Goal: Task Accomplishment & Management: Use online tool/utility

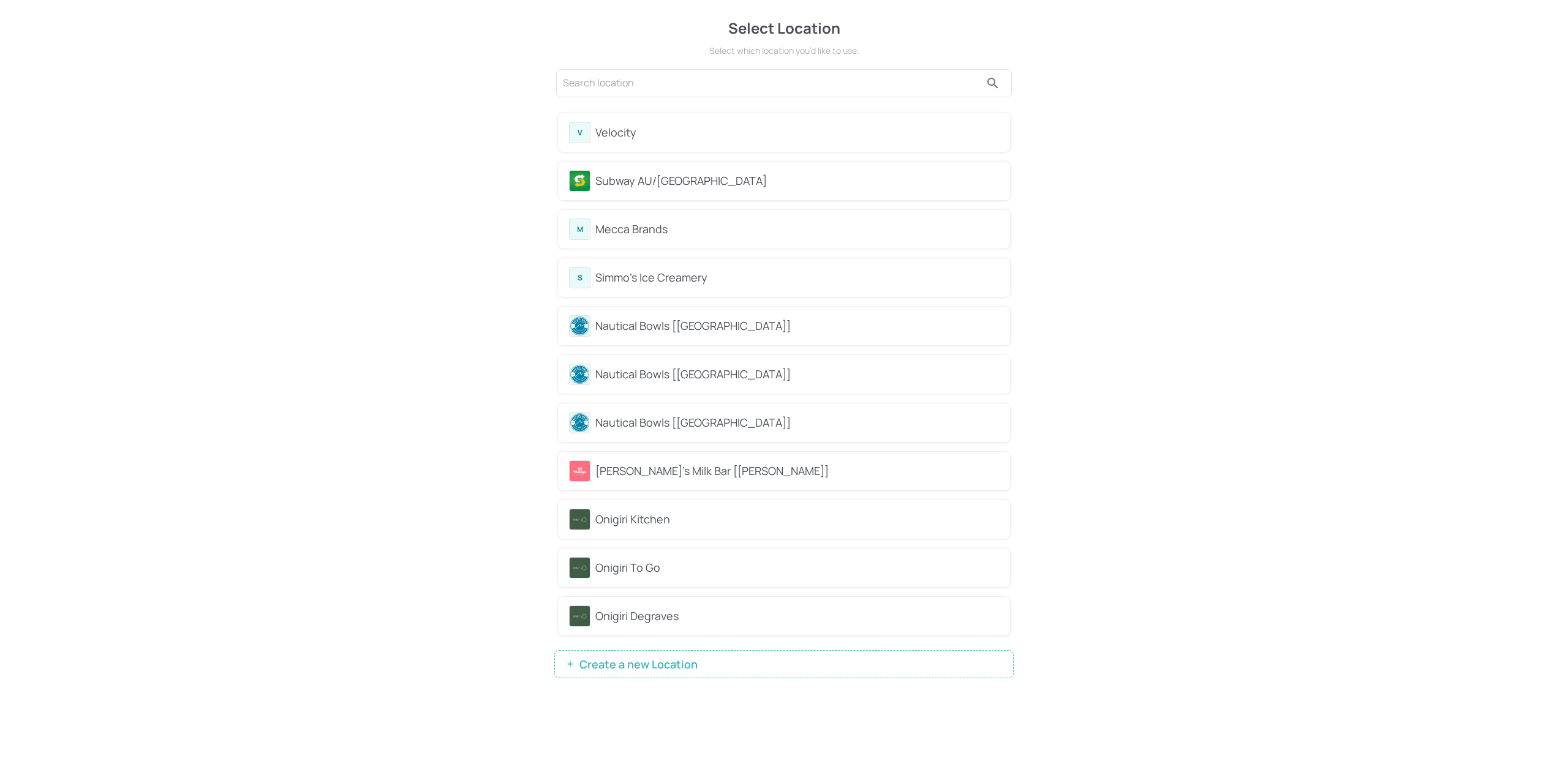
click at [722, 227] on div "Mecca Brands" at bounding box center [797, 229] width 404 height 17
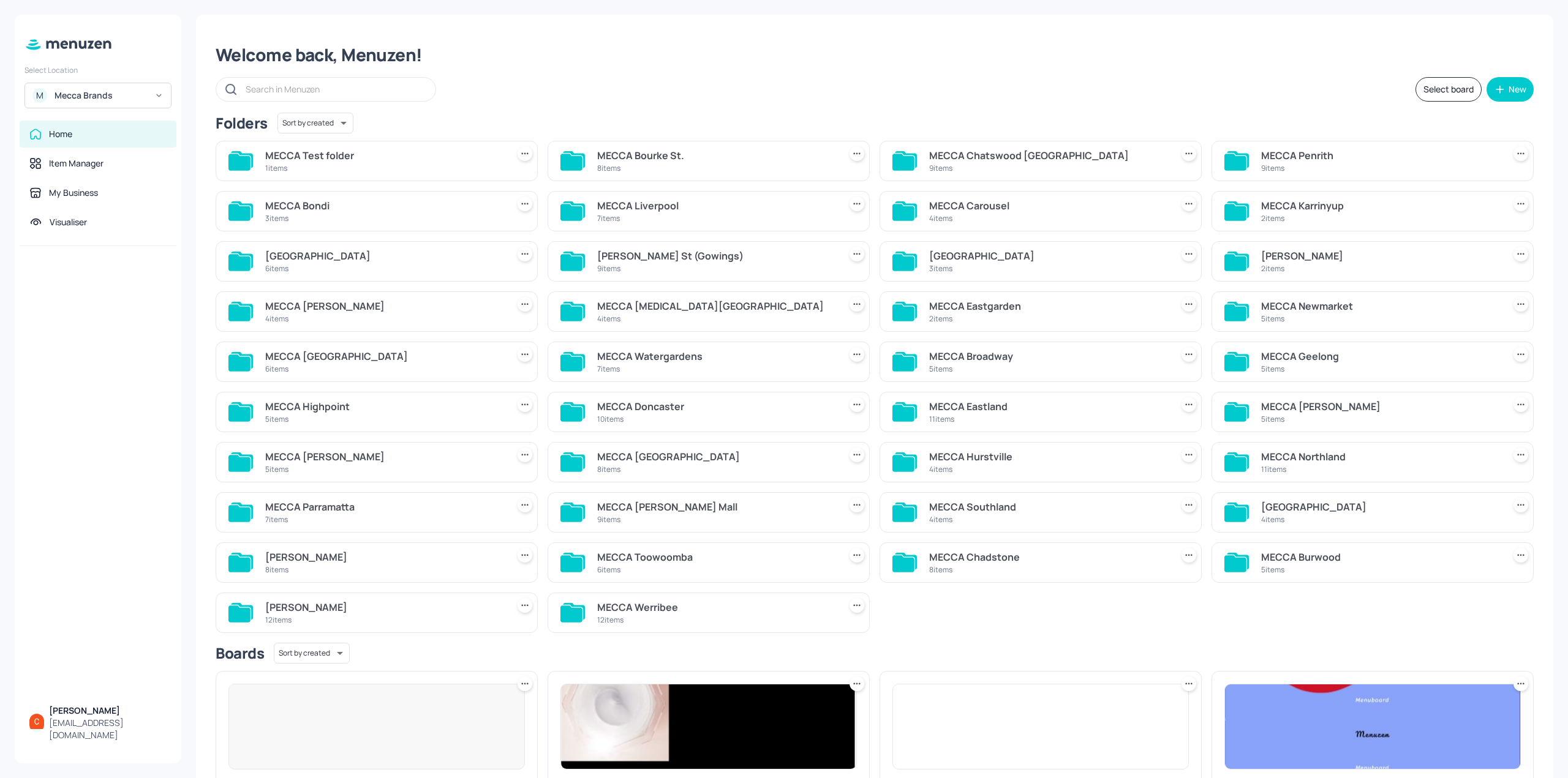
click at [281, 90] on input "text" at bounding box center [334, 89] width 177 height 18
click at [367, 91] on input "text" at bounding box center [334, 89] width 177 height 18
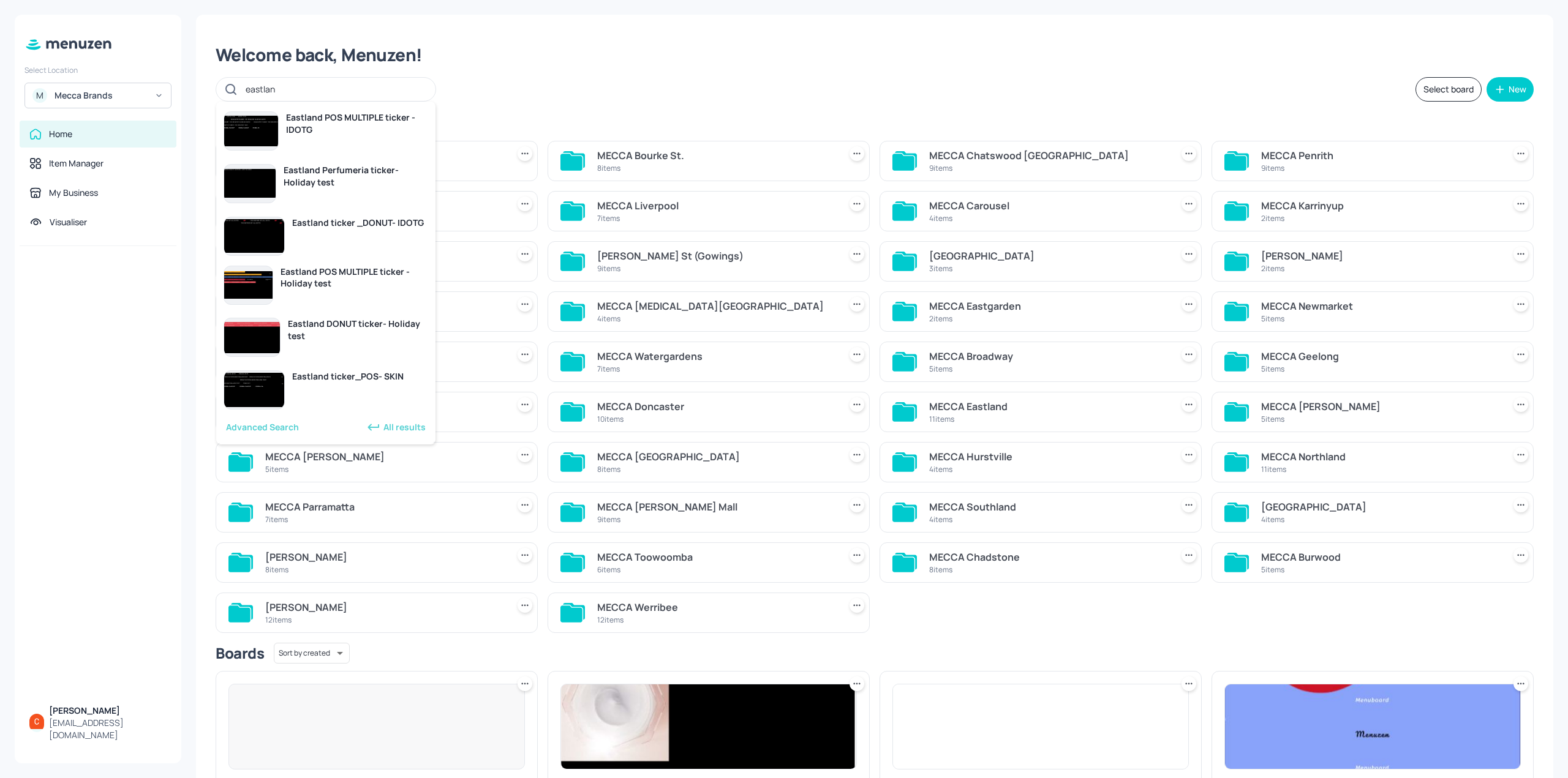
type input "eastland"
click at [332, 299] on div "Edit" at bounding box center [336, 301] width 29 height 14
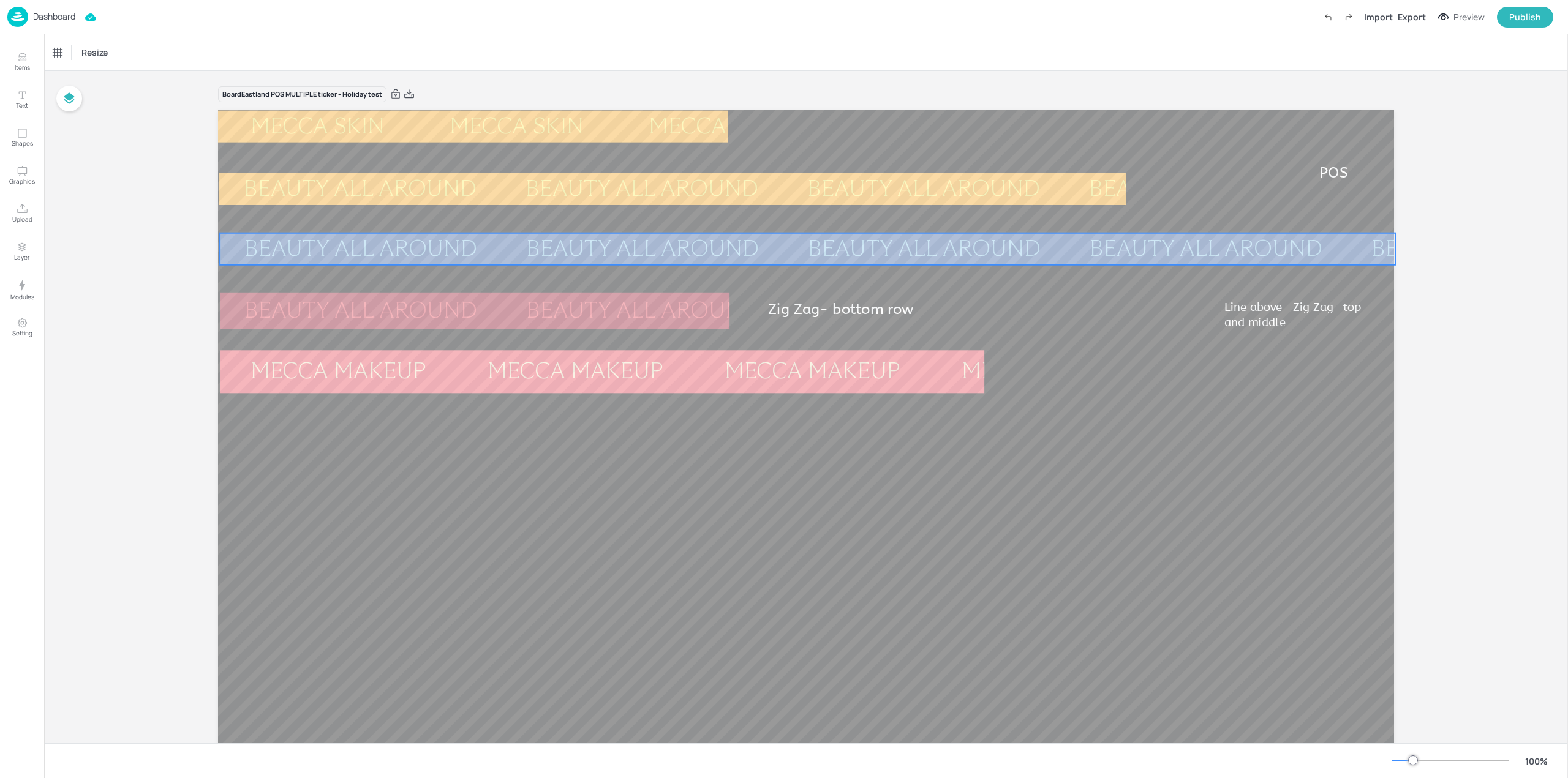
click at [839, 245] on div "BEAUTY ALL AROUND" at bounding box center [923, 248] width 282 height 23
click at [63, 50] on div "Ticker" at bounding box center [64, 52] width 30 height 19
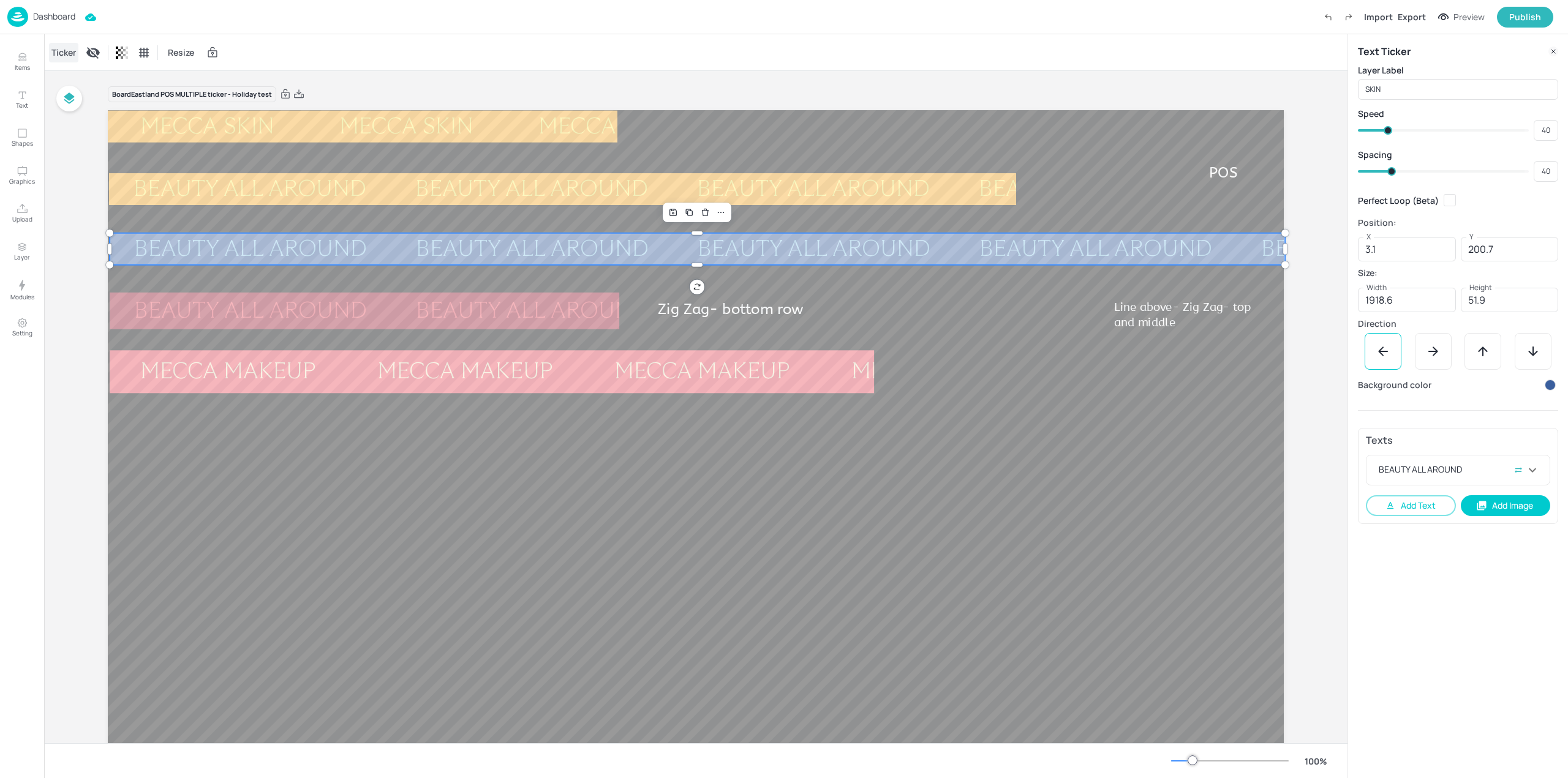
click at [63, 50] on div "Ticker" at bounding box center [64, 52] width 30 height 19
click at [18, 288] on icon "Modules" at bounding box center [22, 285] width 15 height 15
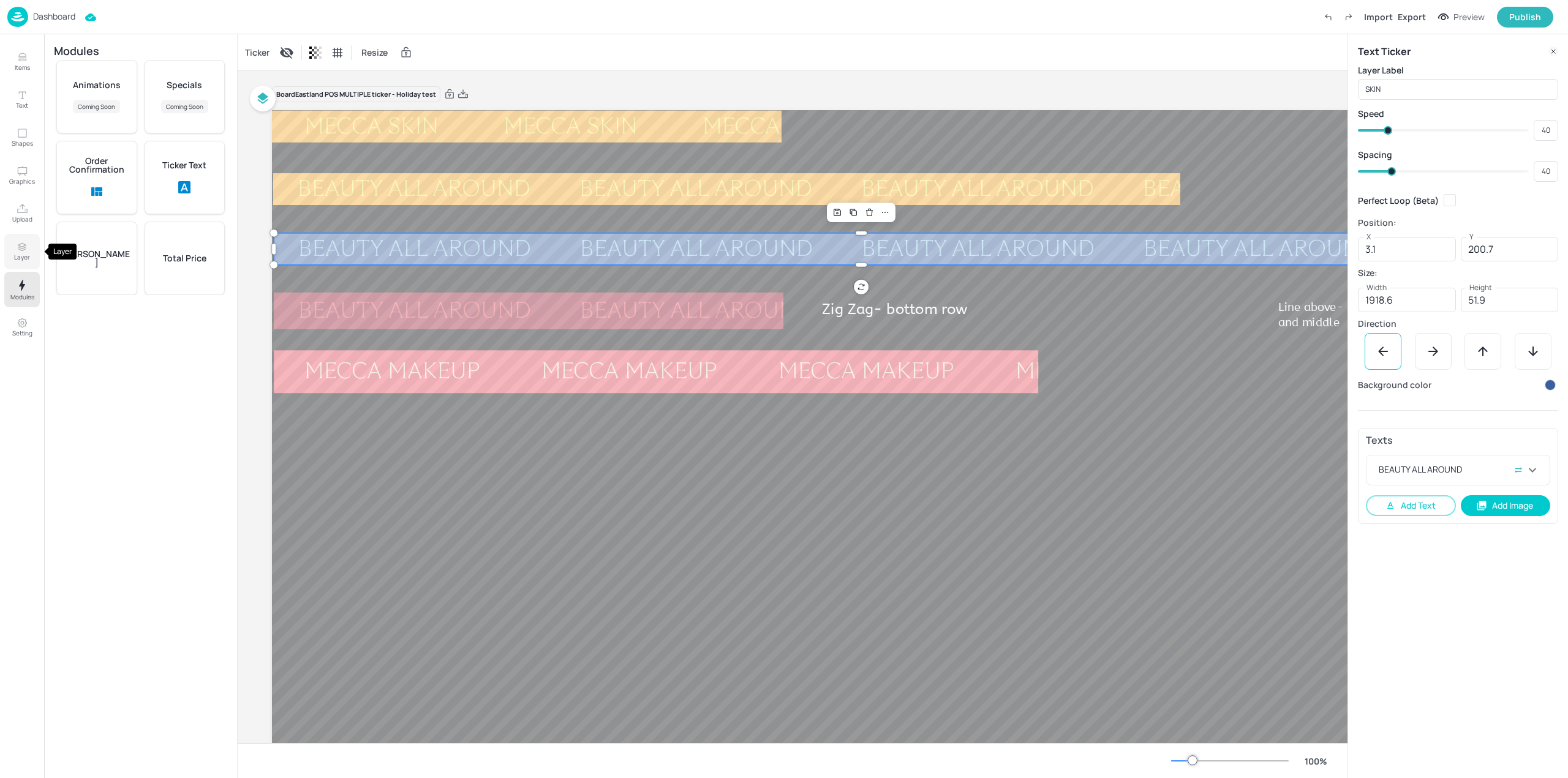
click at [27, 254] on p "Layer" at bounding box center [21, 257] width 16 height 8
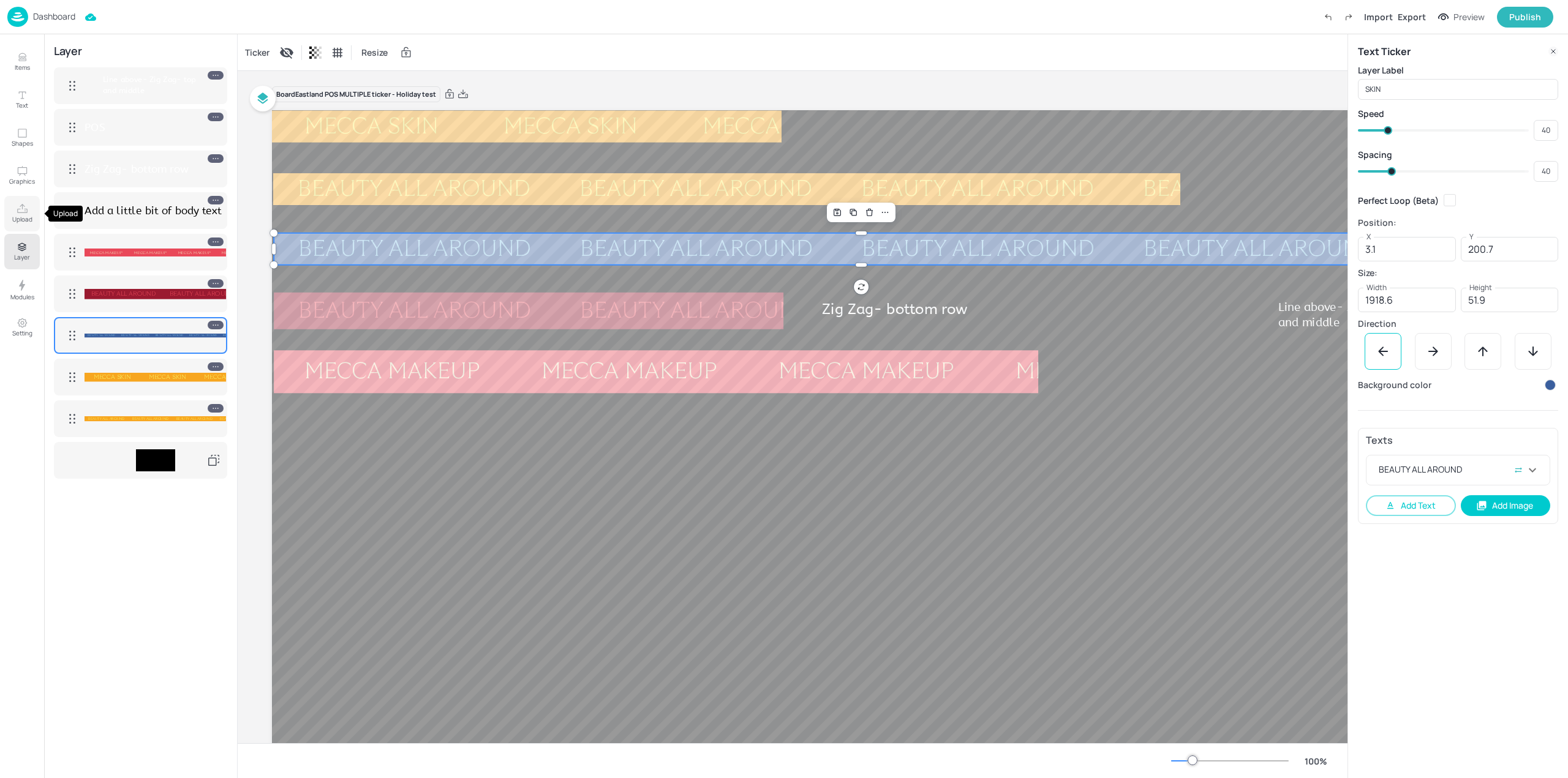
click at [30, 216] on p "Upload" at bounding box center [22, 219] width 20 height 8
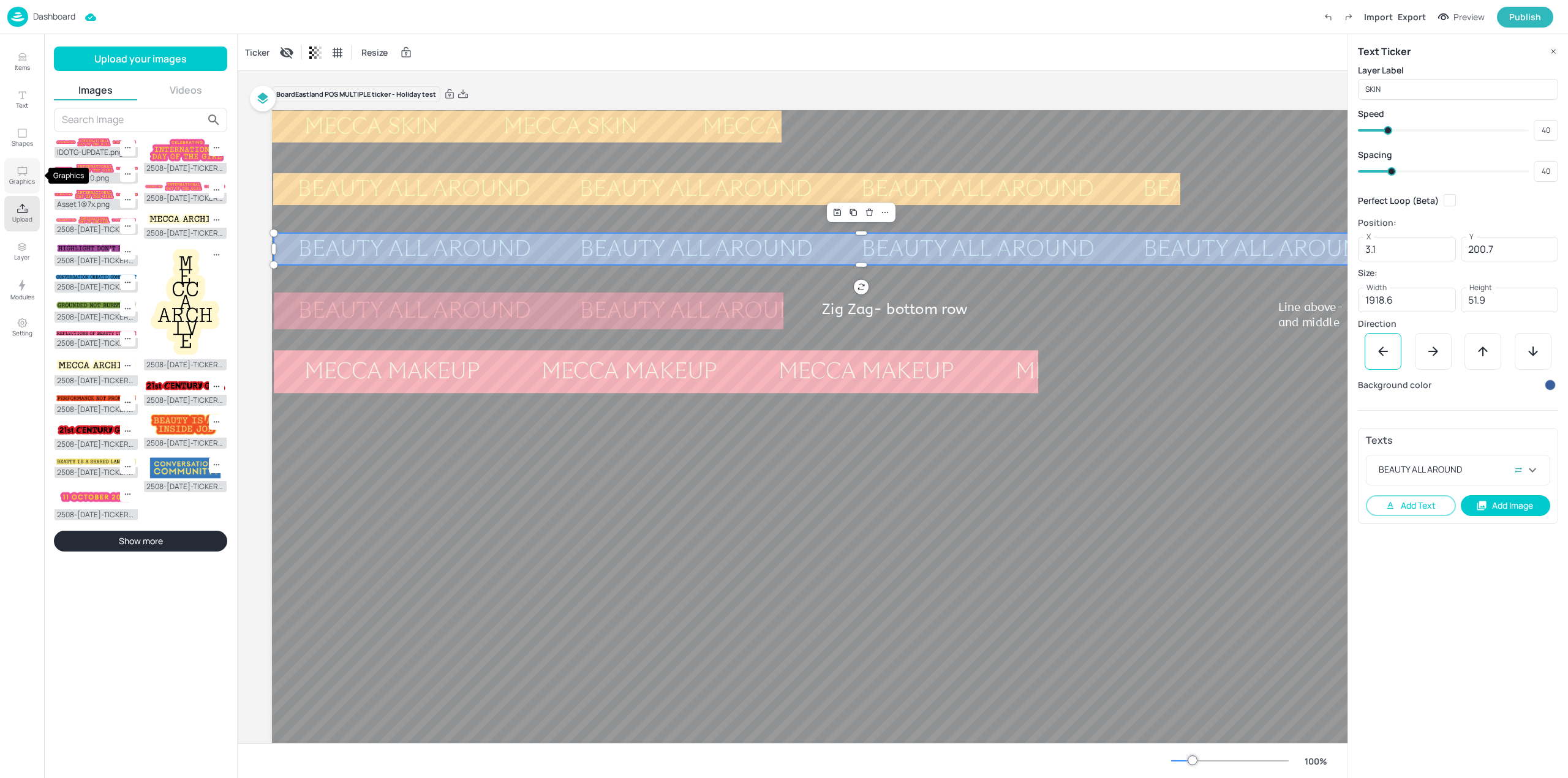
click at [28, 170] on icon "Graphics" at bounding box center [22, 171] width 12 height 12
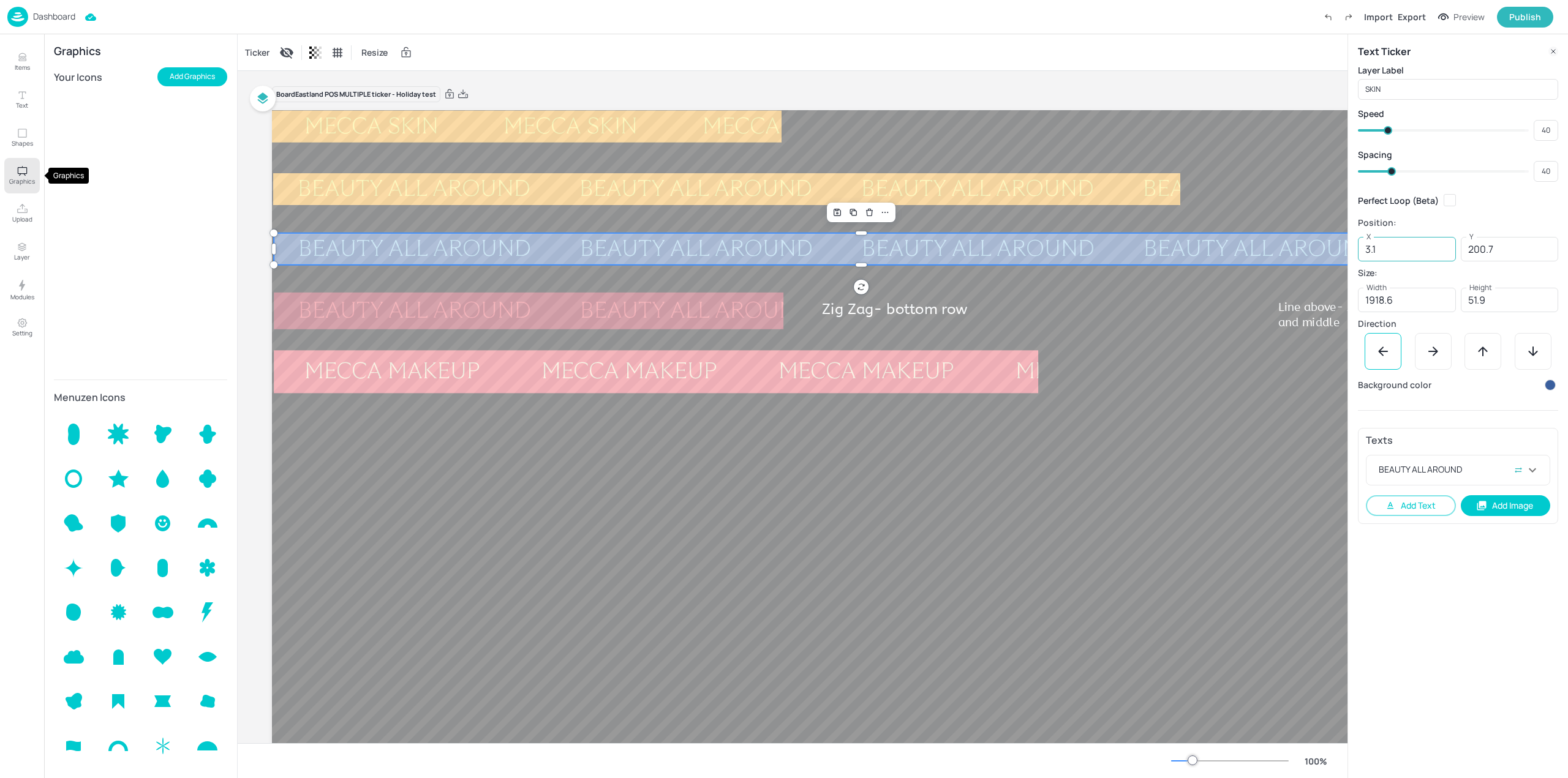
click at [26, 320] on icon "Setting" at bounding box center [21, 323] width 8 height 8
click at [29, 281] on icon "Modules" at bounding box center [22, 285] width 15 height 15
click at [1398, 245] on input "3.1" at bounding box center [1407, 249] width 98 height 25
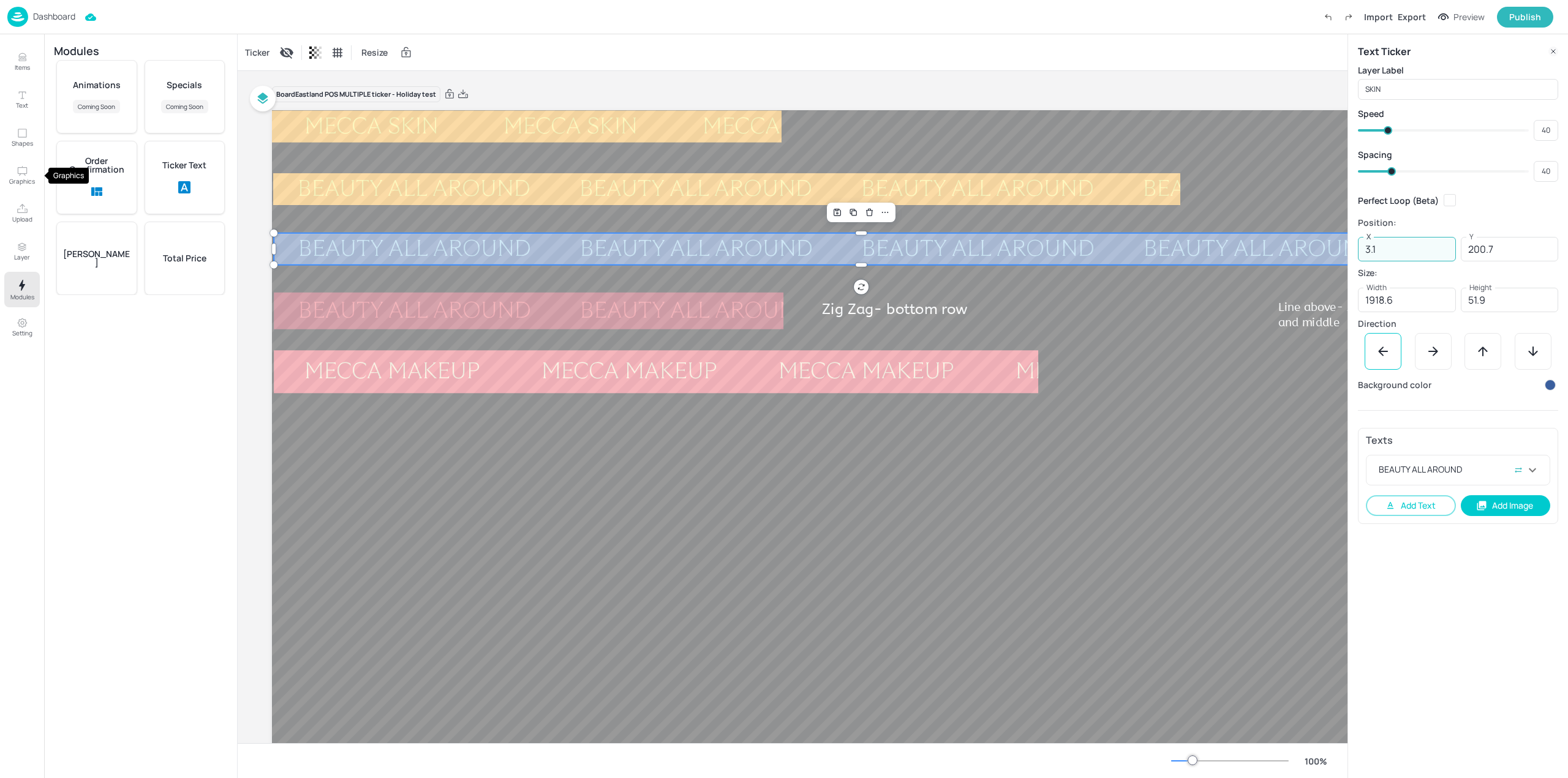
click at [1398, 245] on input "3.1" at bounding box center [1407, 249] width 98 height 25
type input "4"
type input "200"
type input "1918"
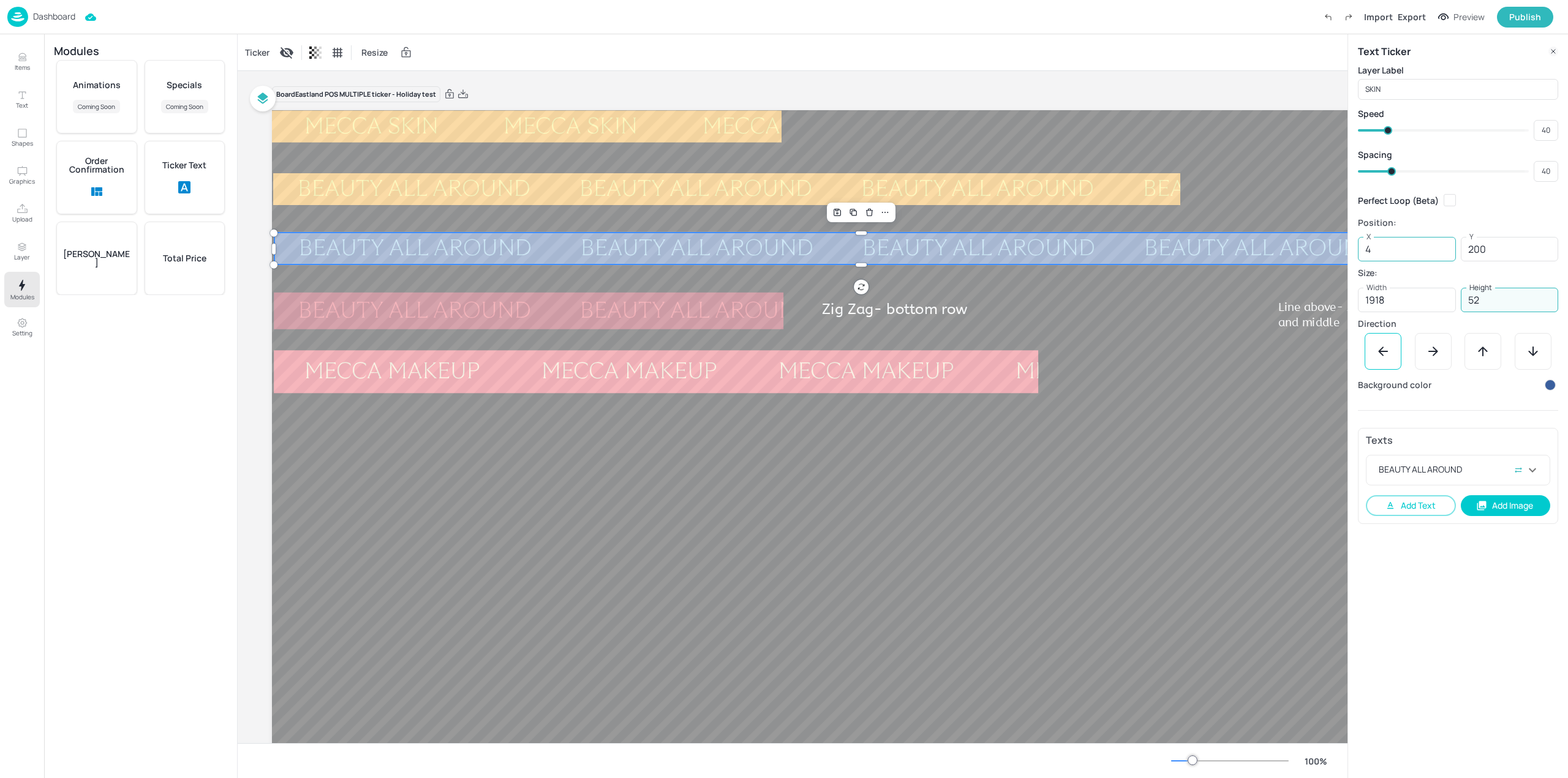
type input "52"
click at [189, 174] on div "Ticker Text" at bounding box center [186, 178] width 81 height 74
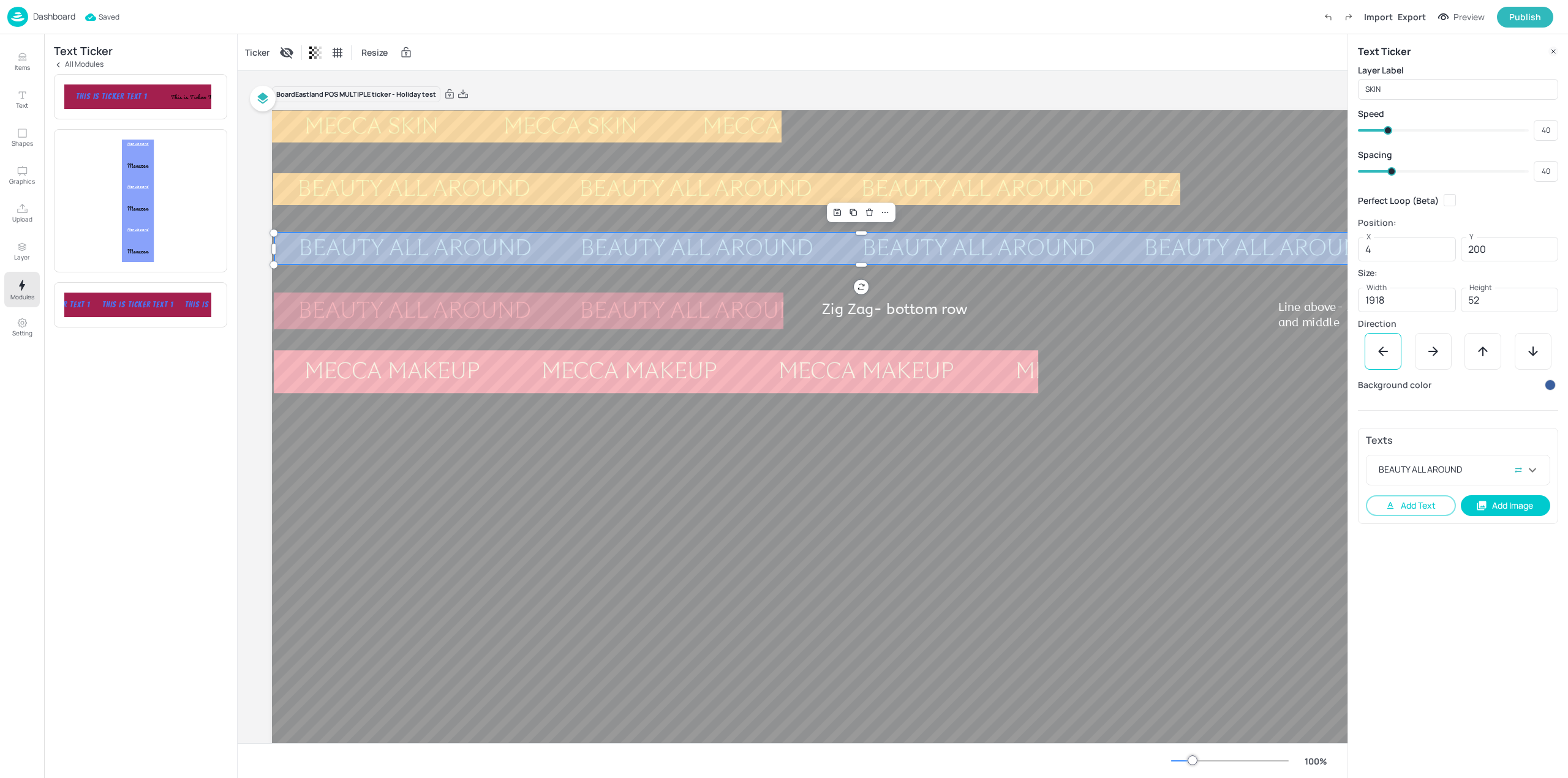
click at [299, 99] on div "This is Ticker Text 1" at bounding box center [346, 96] width 95 height 10
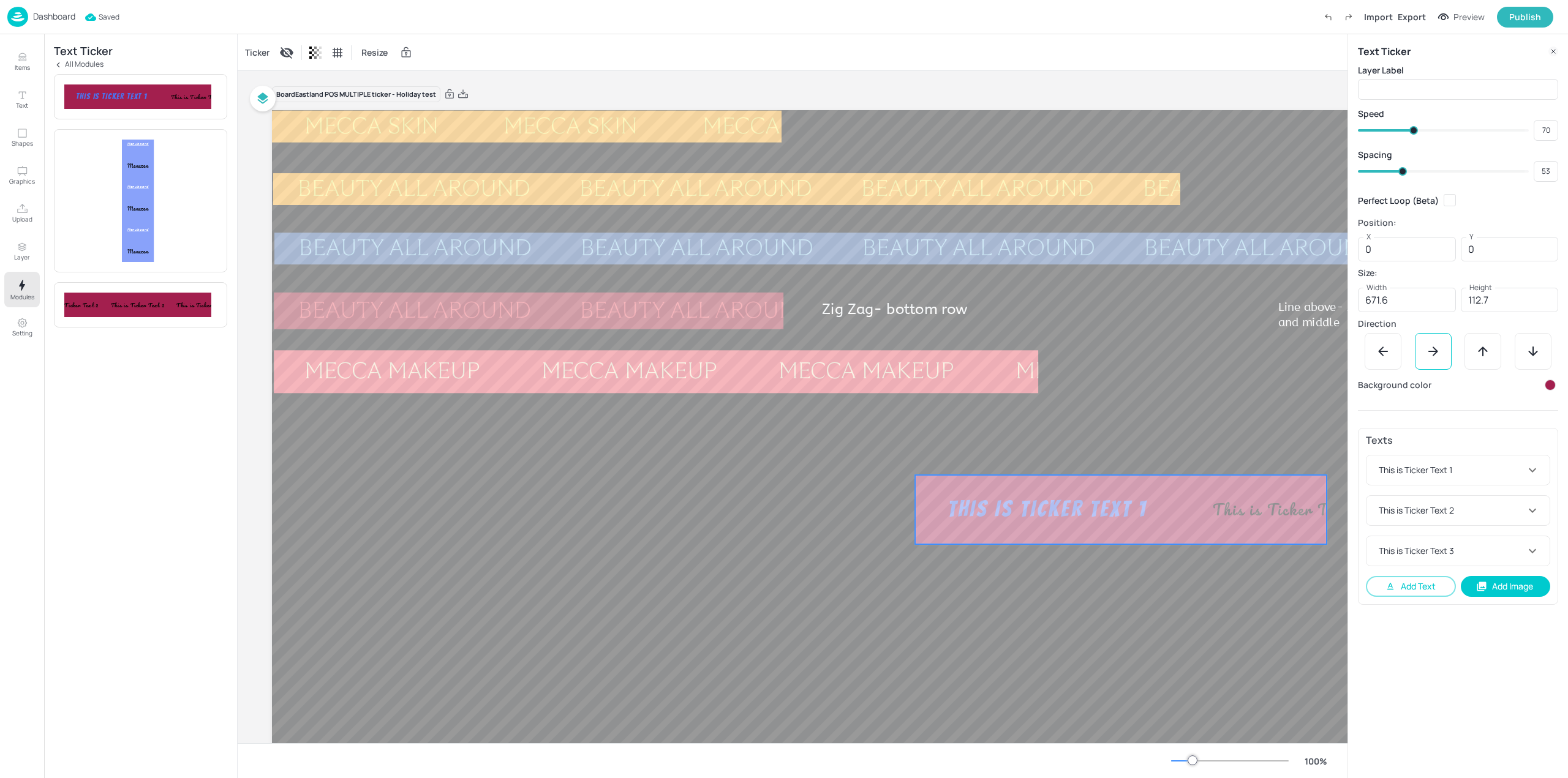
type input "1050"
type input "593"
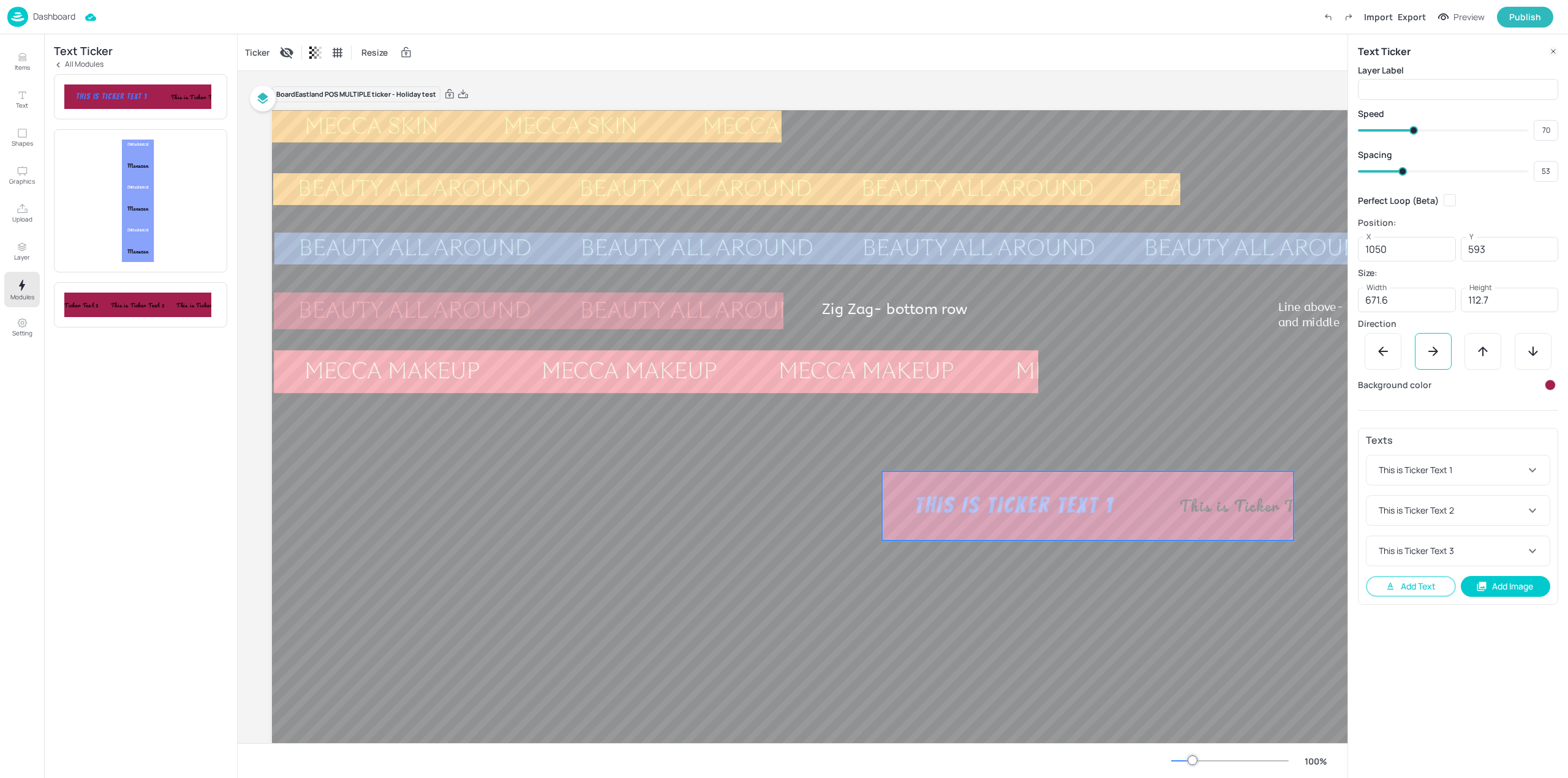
type input "996"
type input "590"
drag, startPoint x: 562, startPoint y: 149, endPoint x: 1173, endPoint y: 510, distance: 709.7
click at [1129, 248] on div "BEAUTY ALL AROUND" at bounding box center [1260, 248] width 282 height 23
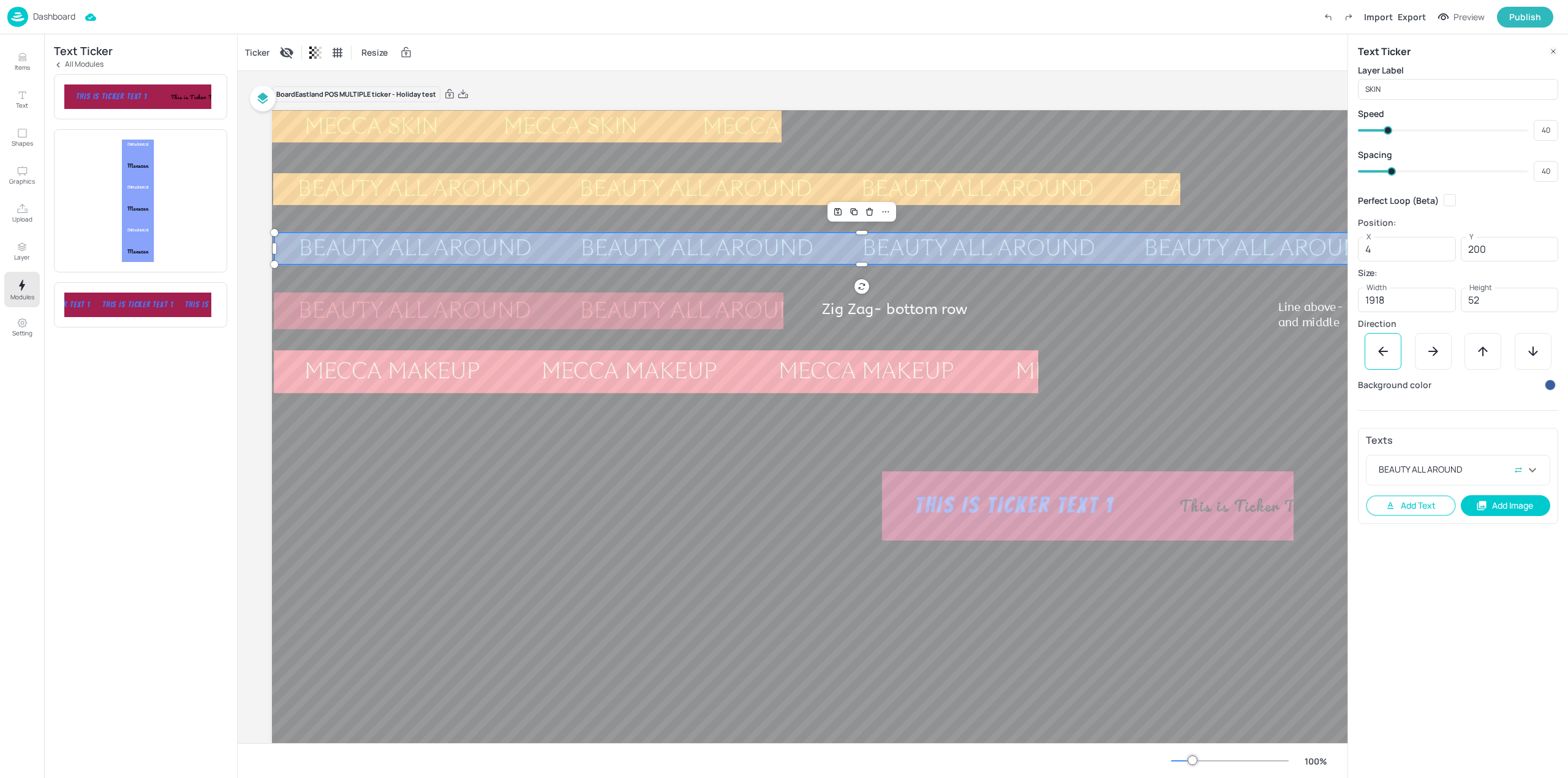
click at [1120, 250] on div "BEAUTY ALL AROUND" at bounding box center [1260, 248] width 282 height 23
click at [1364, 501] on div "This is Ticker Text 3" at bounding box center [1451, 506] width 175 height 13
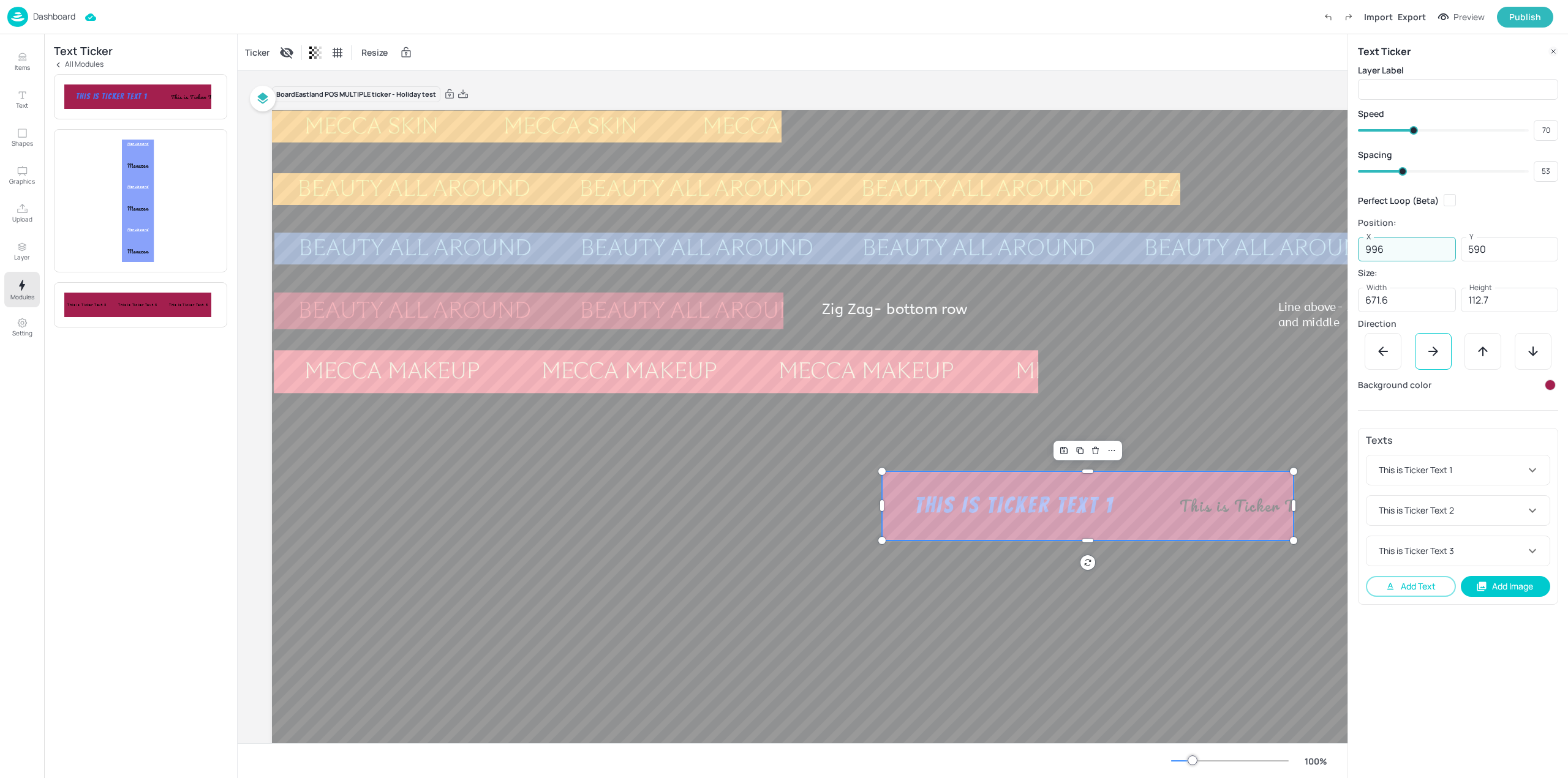
click at [1415, 250] on input "996" at bounding box center [1407, 249] width 98 height 25
type input "200"
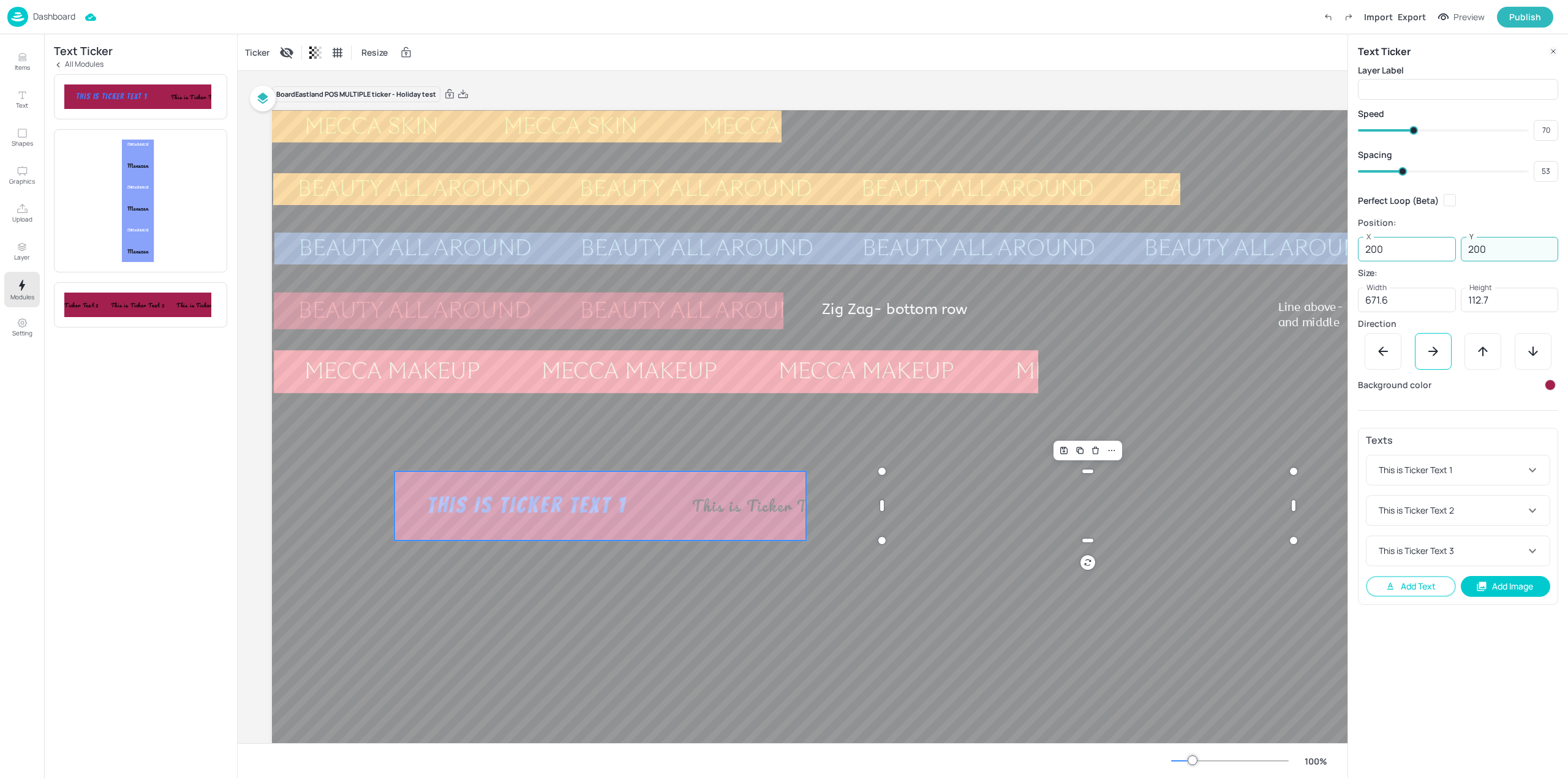
type input "200"
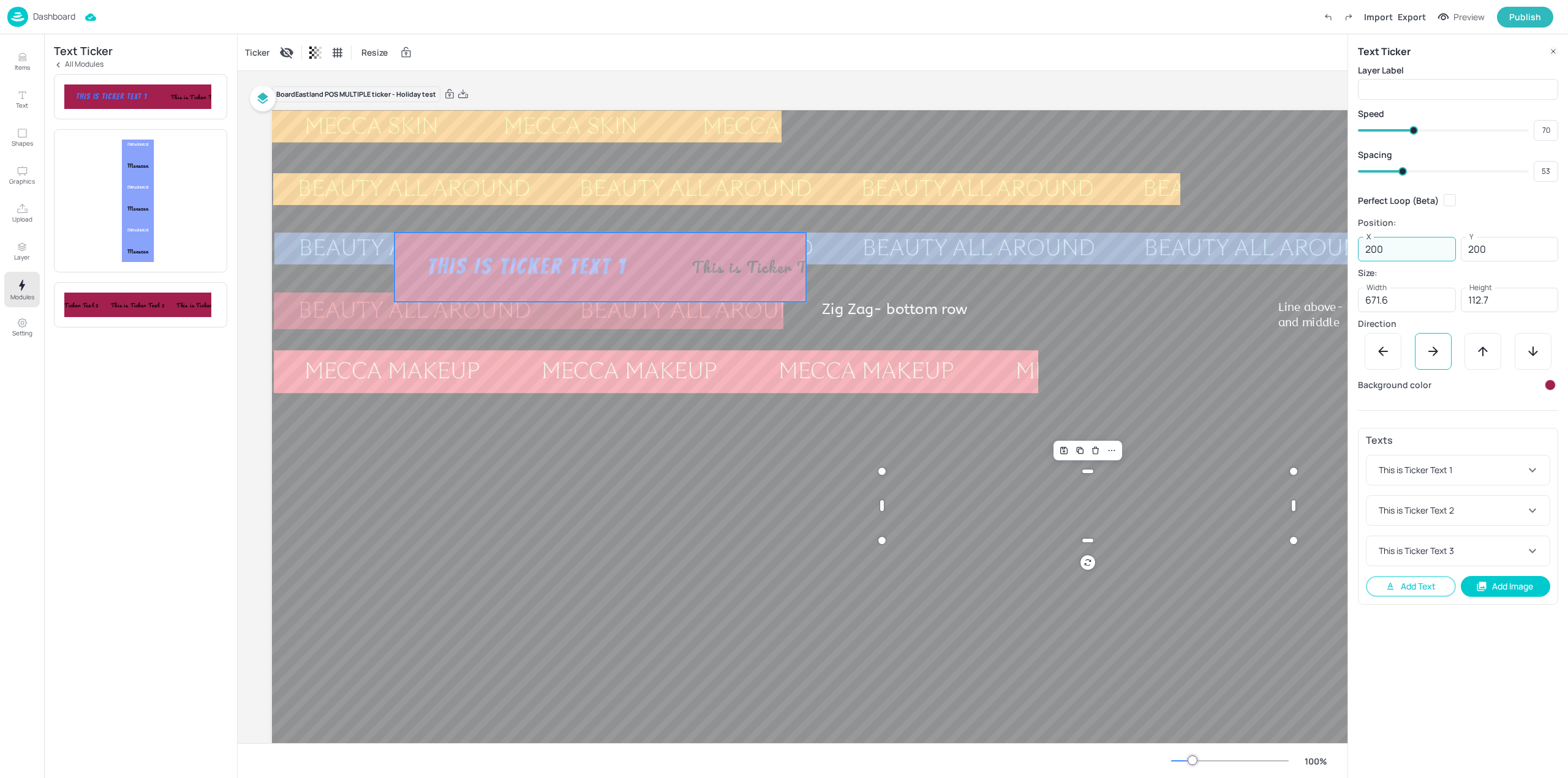
click at [1412, 251] on input "200" at bounding box center [1407, 249] width 98 height 25
type input "600"
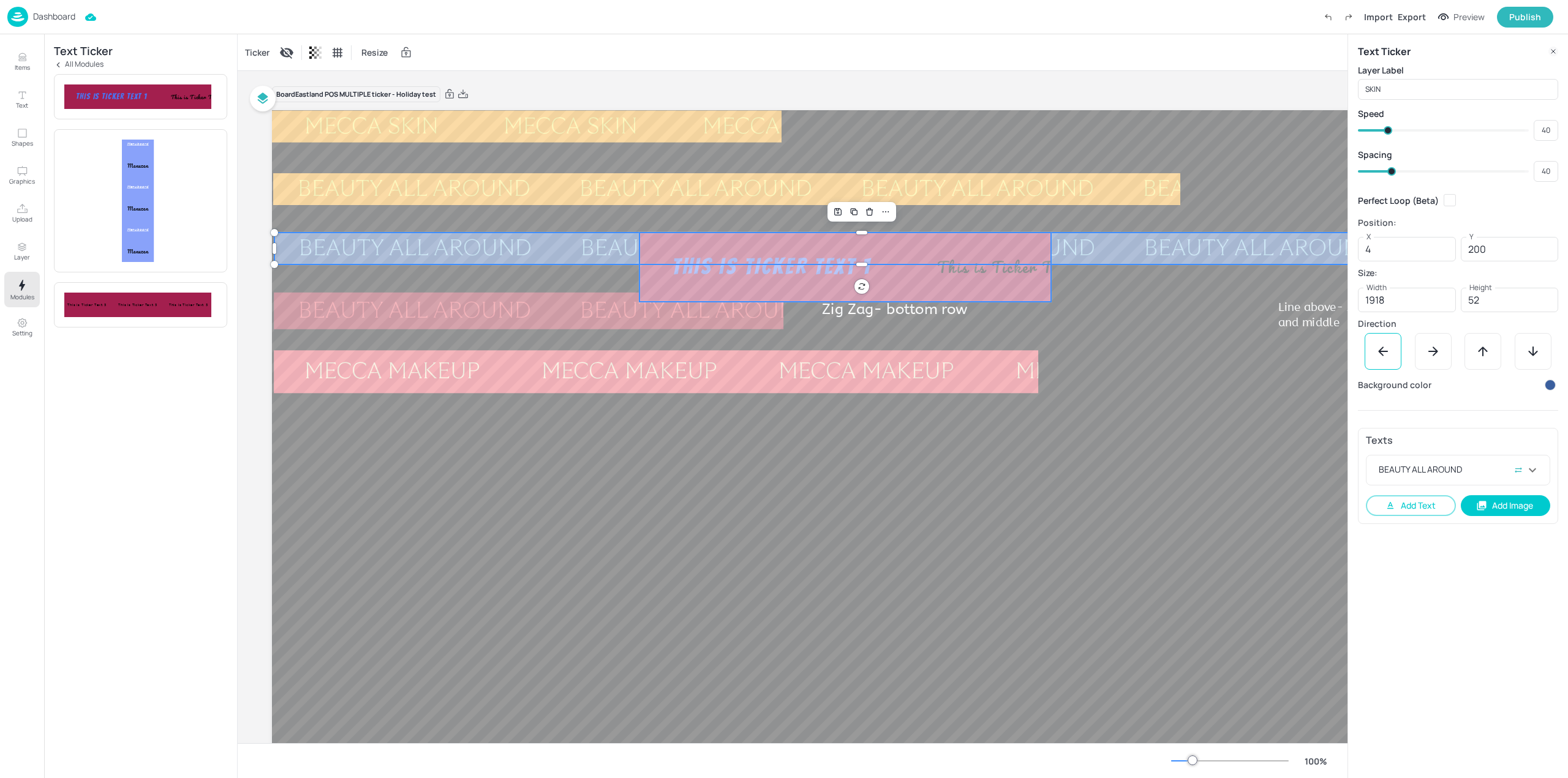
click at [918, 283] on div "This is Ticker Text 1 This is Ticker Text 2 This is Ticker Text 3" at bounding box center [968, 267] width 656 height 69
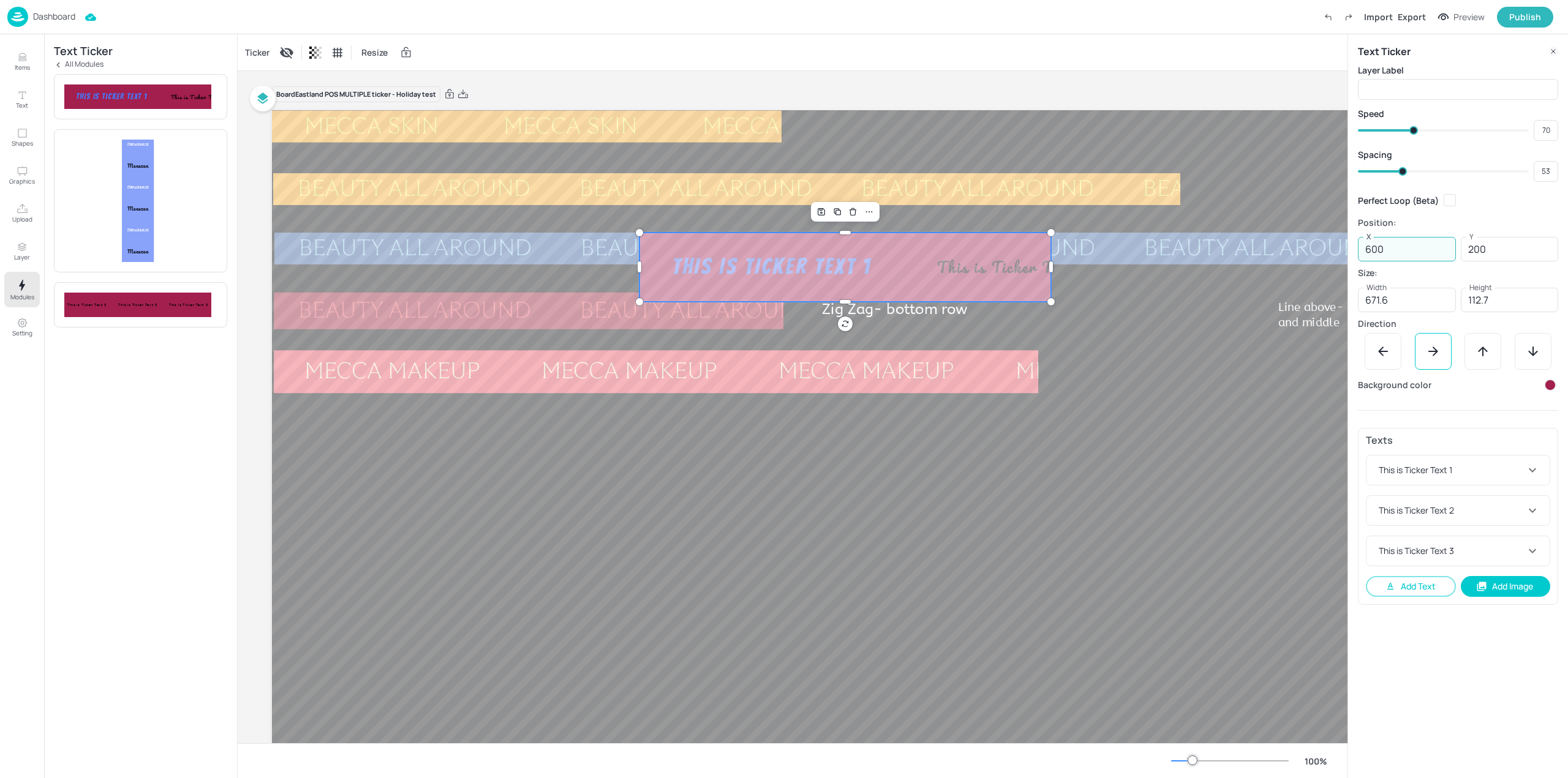
click at [1419, 247] on input "600" at bounding box center [1407, 249] width 98 height 25
type input "950"
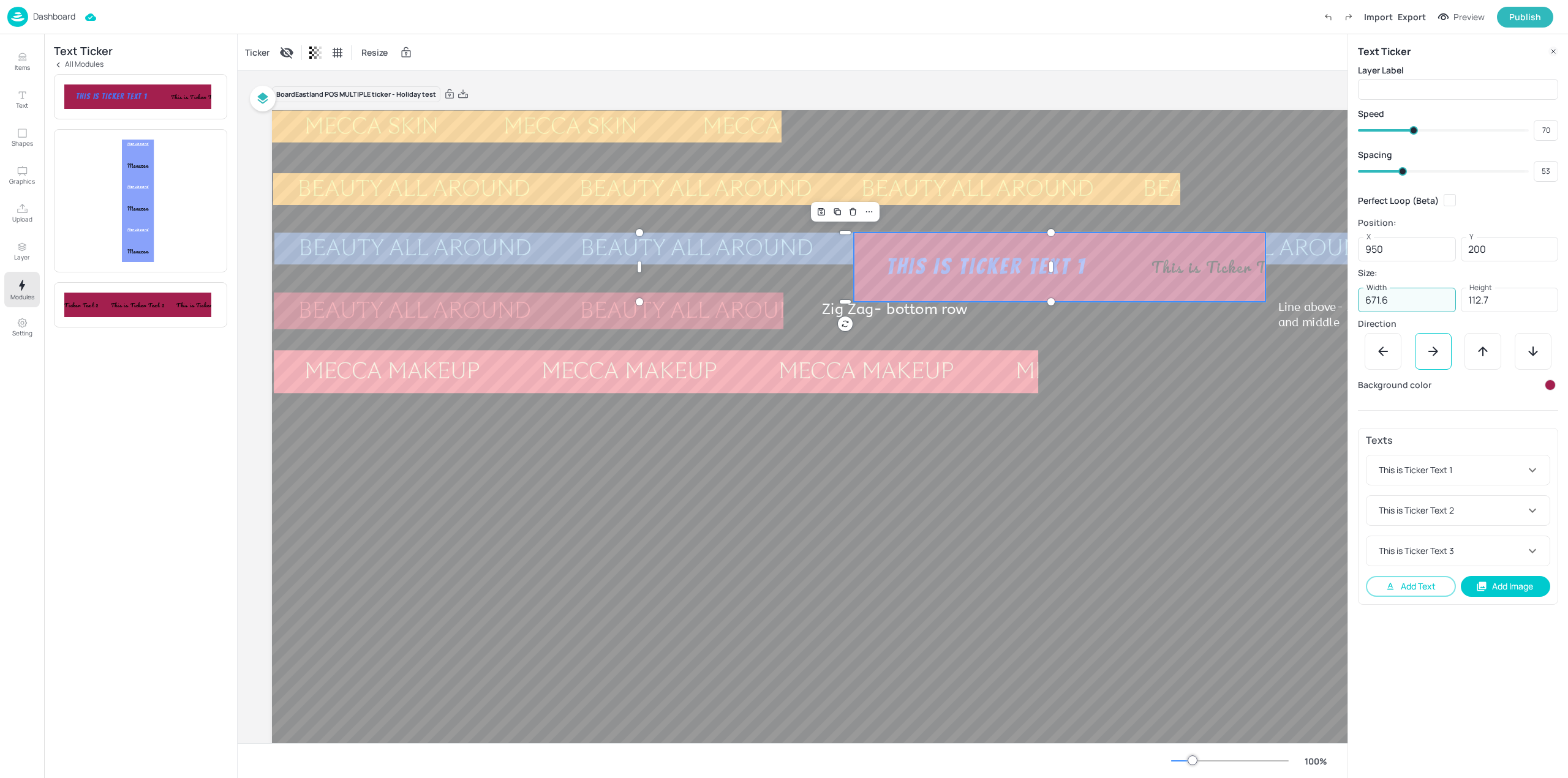
click at [1415, 299] on input "671.6" at bounding box center [1407, 300] width 98 height 25
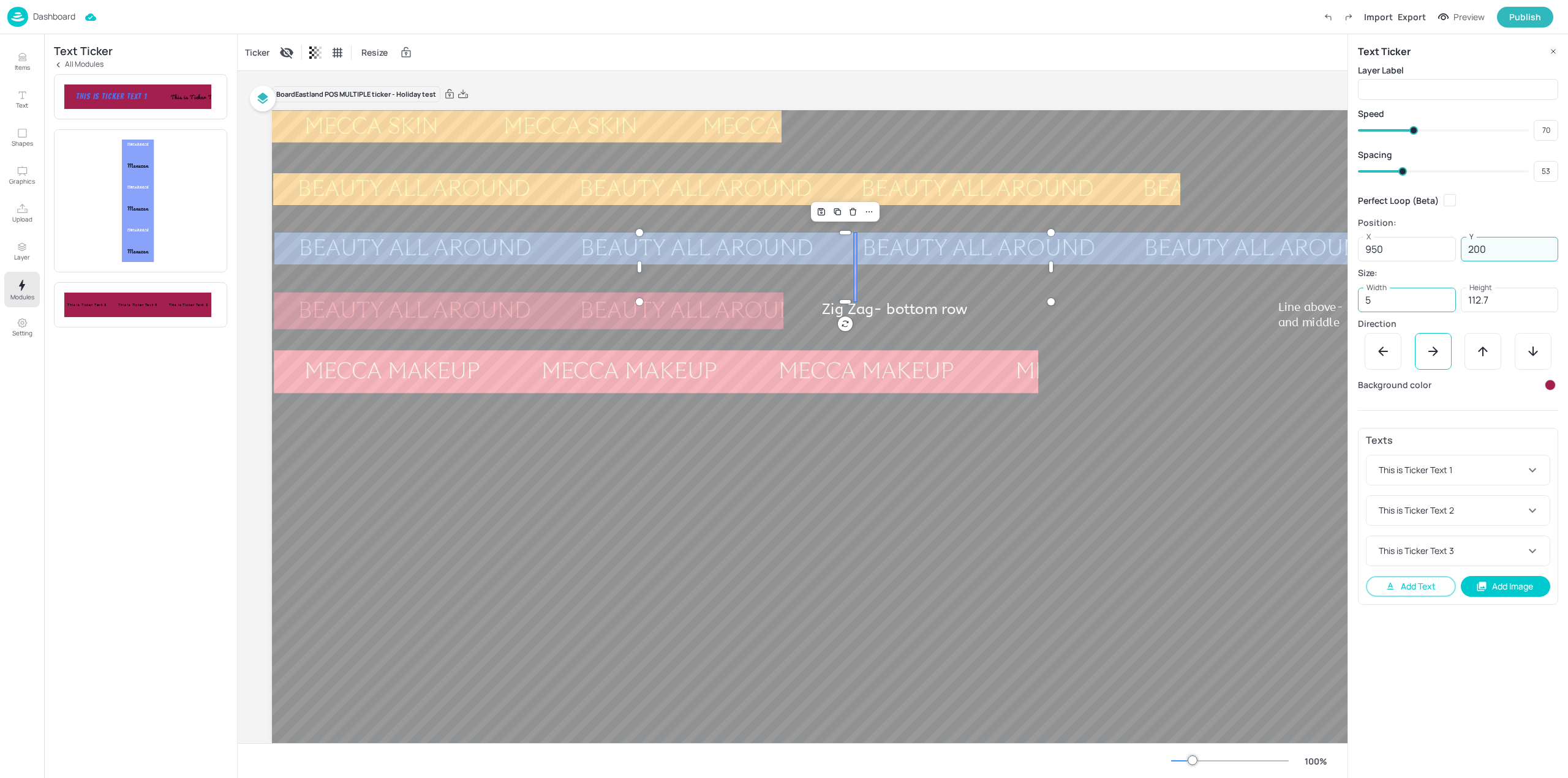
click at [1427, 301] on input "5" at bounding box center [1407, 300] width 98 height 25
type input "1920"
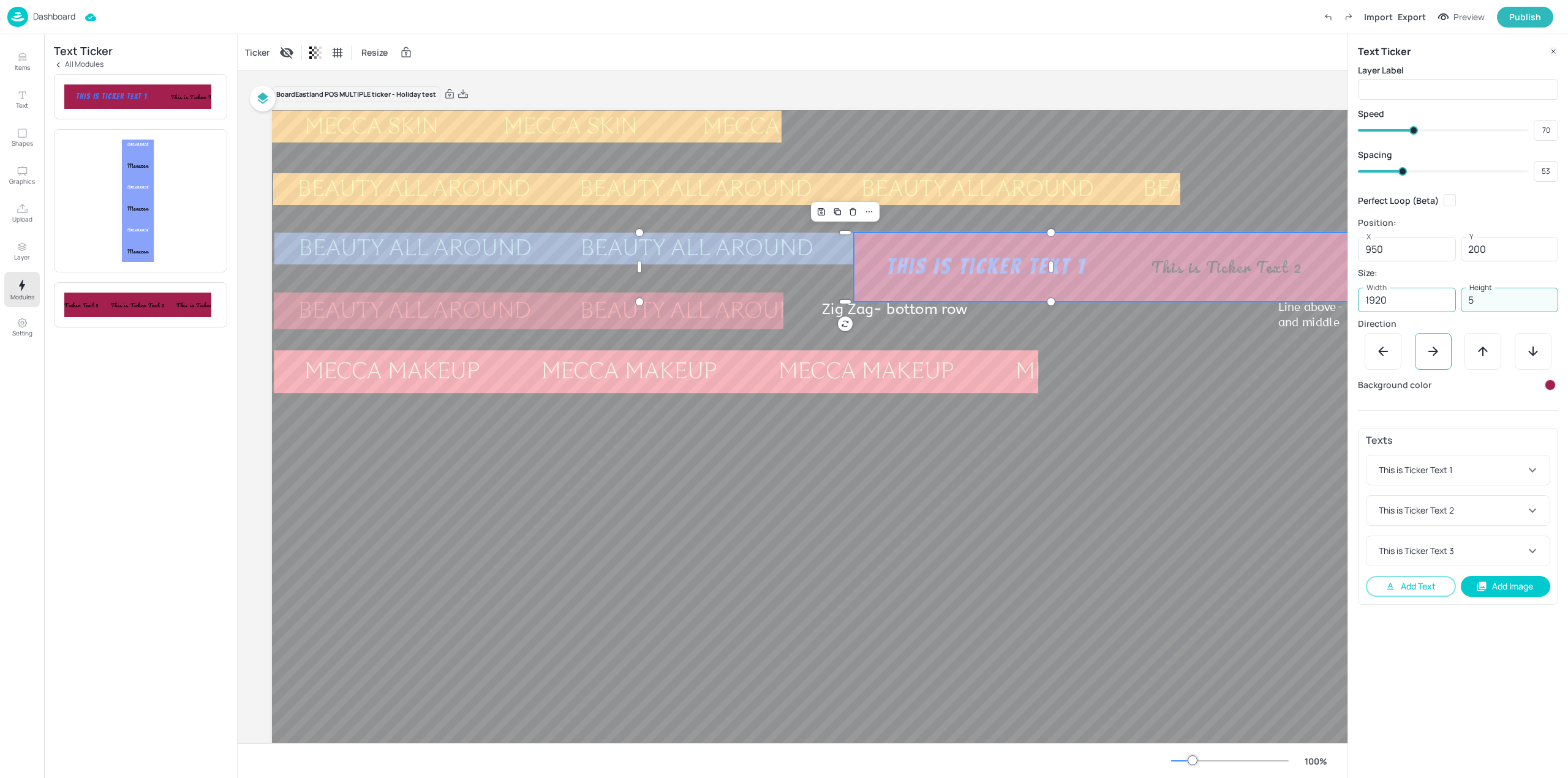
type input "52"
click at [1297, 392] on div at bounding box center [861, 440] width 1176 height 661
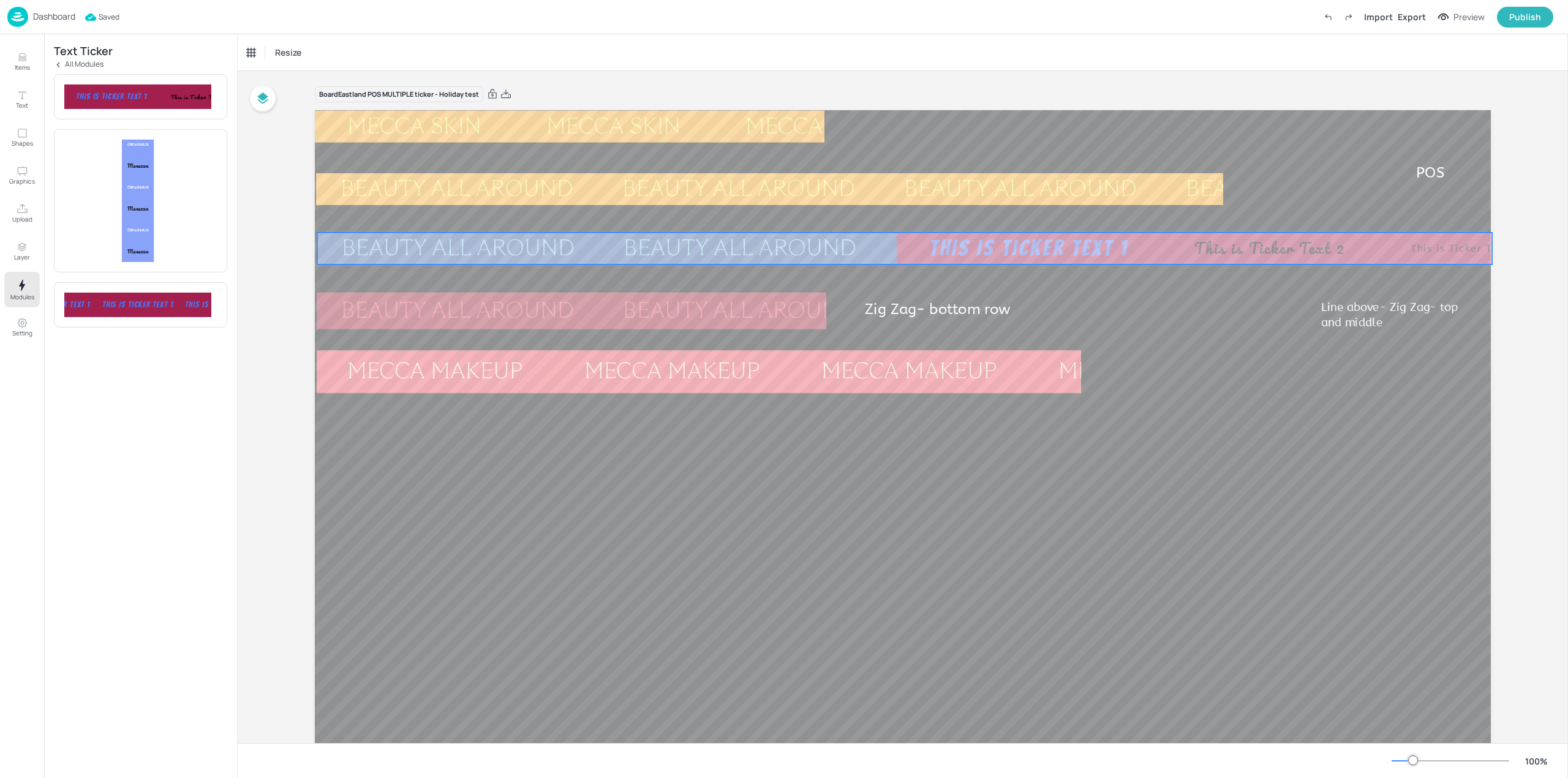
click at [1163, 256] on div "BEAUTY ALL AROUND" at bounding box center [1303, 248] width 282 height 23
click at [1163, 245] on div "BEAUTY ALL AROUND" at bounding box center [1303, 248] width 282 height 23
click at [251, 50] on div "Ticker" at bounding box center [258, 52] width 30 height 19
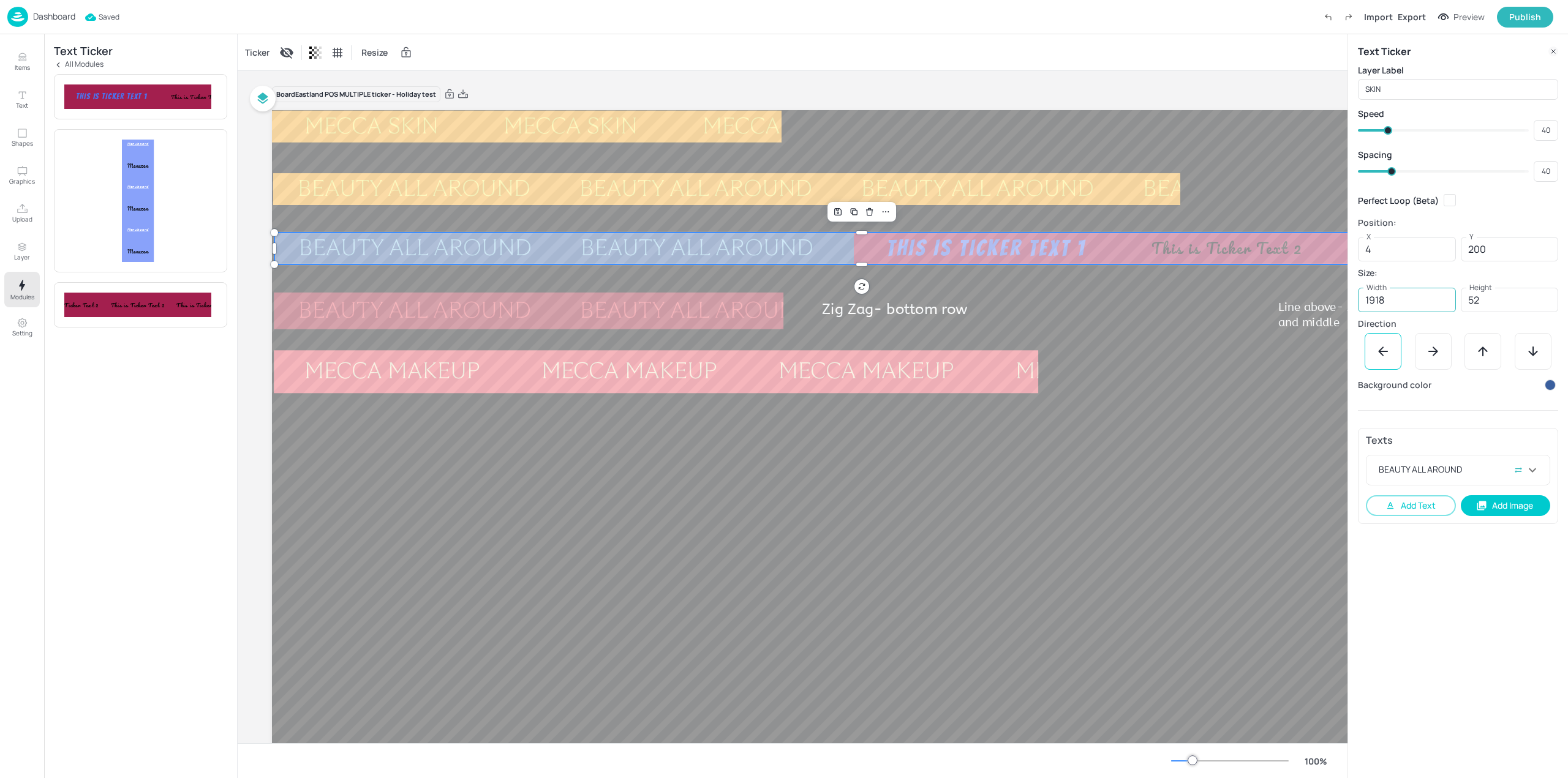
click at [1419, 305] on input "1918" at bounding box center [1407, 300] width 98 height 25
type input "950"
click at [1274, 468] on div at bounding box center [861, 440] width 1176 height 661
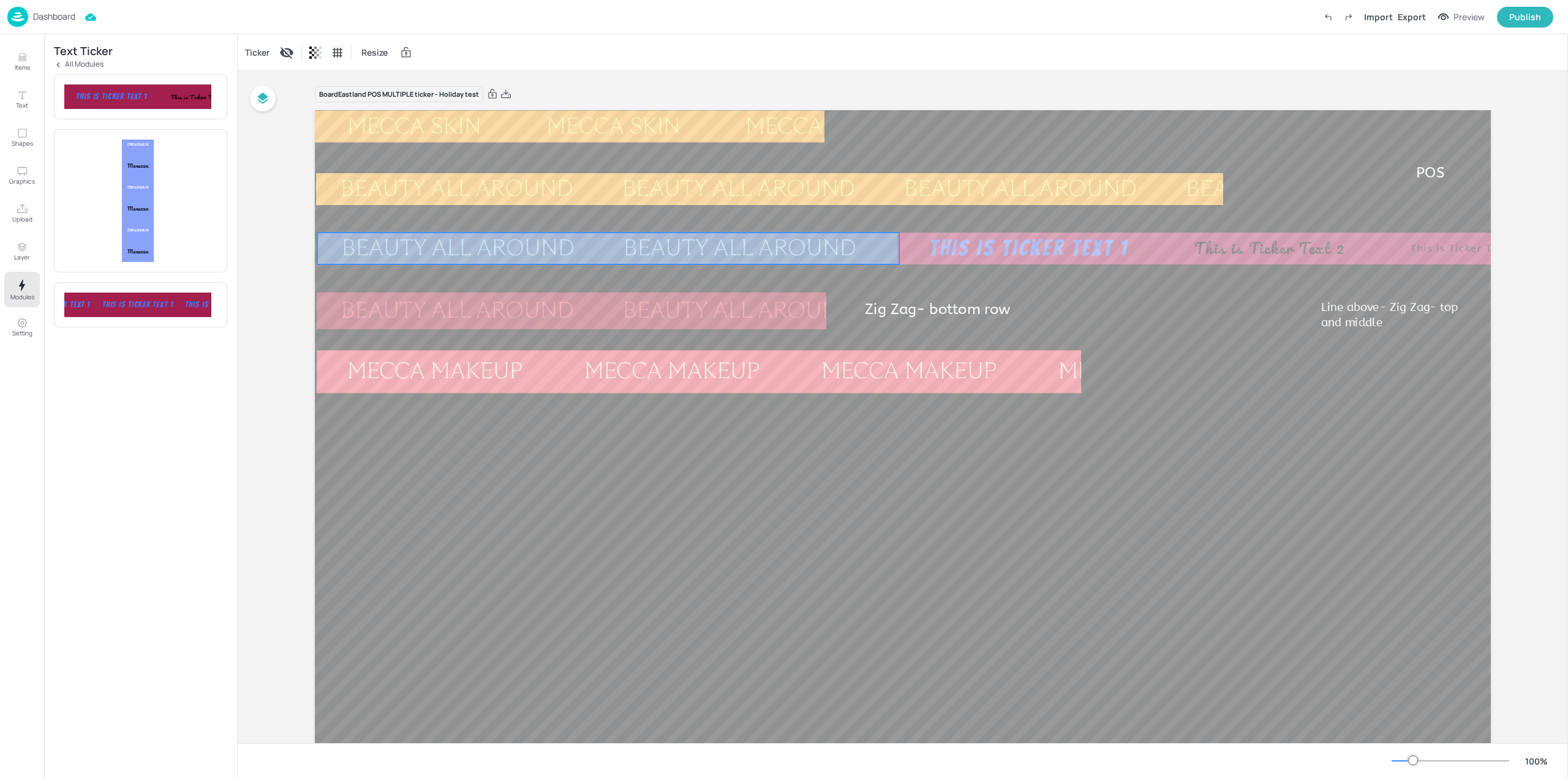
click at [881, 241] on div "BEAUTY ALL AROUND" at bounding box center [1021, 248] width 282 height 23
click at [1179, 243] on div "This is Ticker Text 2" at bounding box center [1270, 247] width 216 height 18
click at [1044, 237] on div at bounding box center [1485, 233] width 1176 height 10
click at [247, 56] on div "Ticker" at bounding box center [258, 52] width 30 height 19
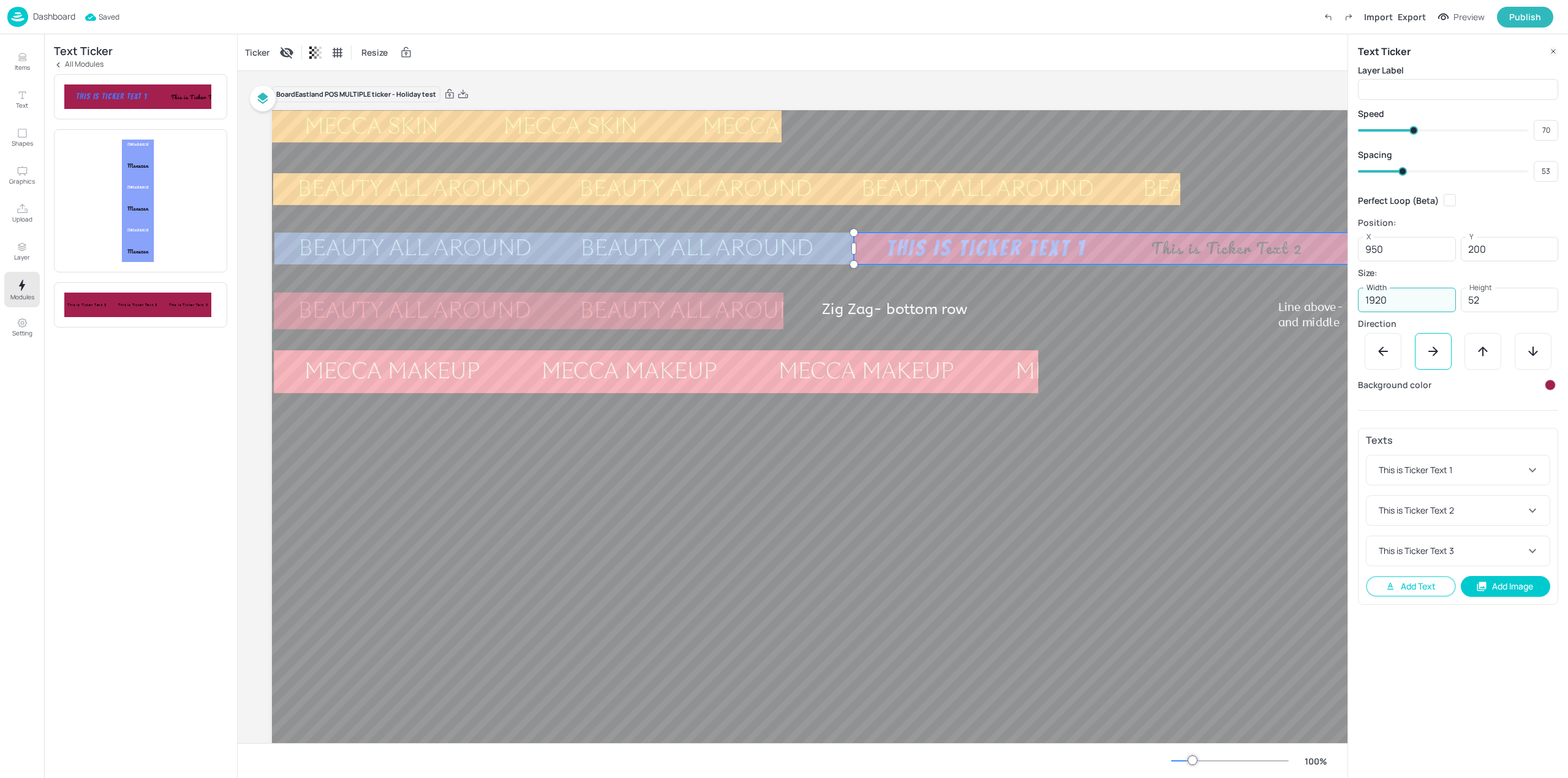
click at [1417, 288] on input "1920" at bounding box center [1407, 300] width 98 height 25
type input "950"
click at [1445, 648] on div "Text Ticker Layer Label ​ Speed 70 ​ Spacing 53 ​ Perfect Loop (Beta) Position:…" at bounding box center [1457, 406] width 221 height 744
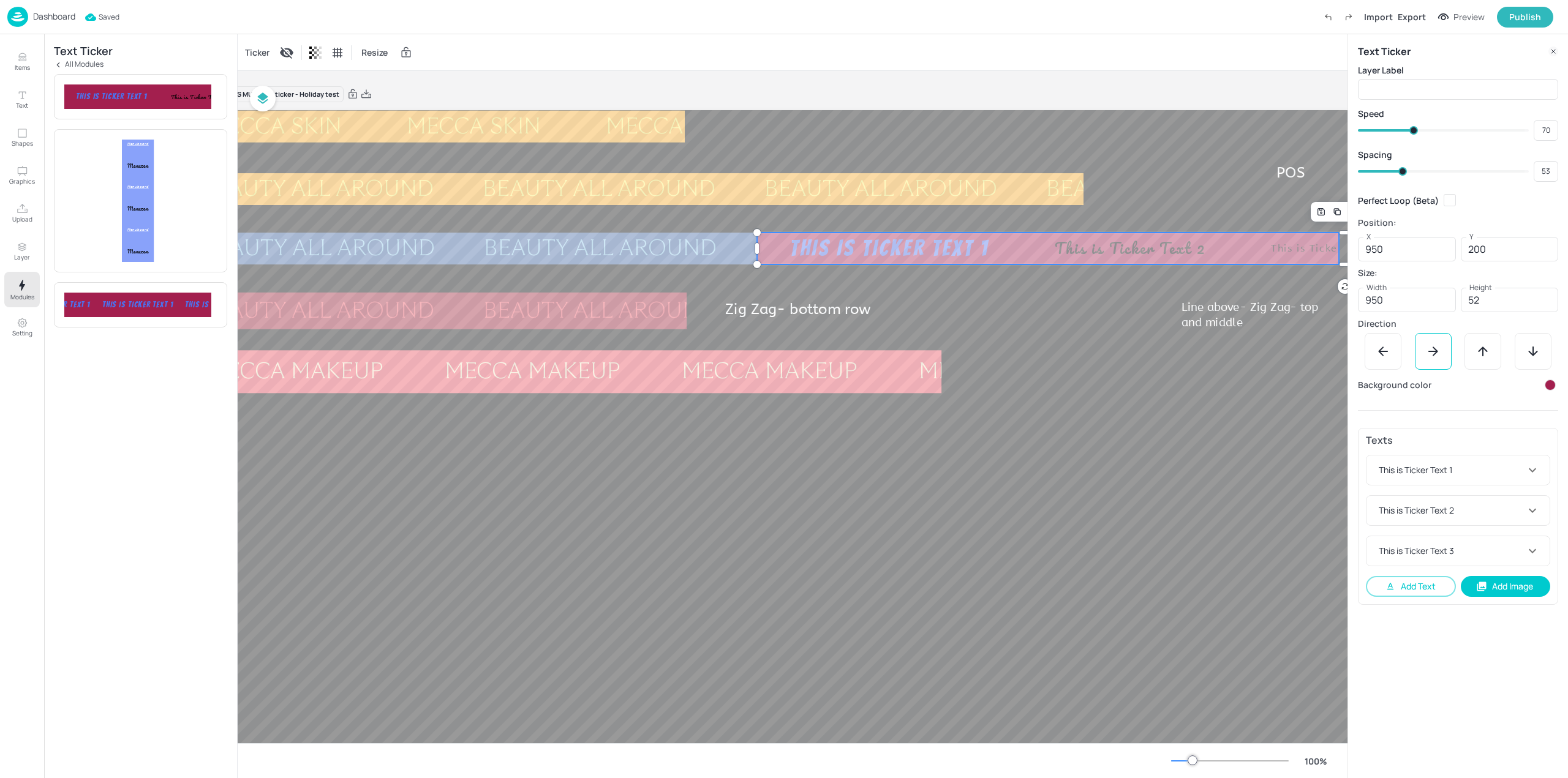
scroll to position [0, 99]
click at [1411, 254] on div "This is Ticker Text 1" at bounding box center [1543, 248] width 265 height 30
